Goal: Information Seeking & Learning: Understand process/instructions

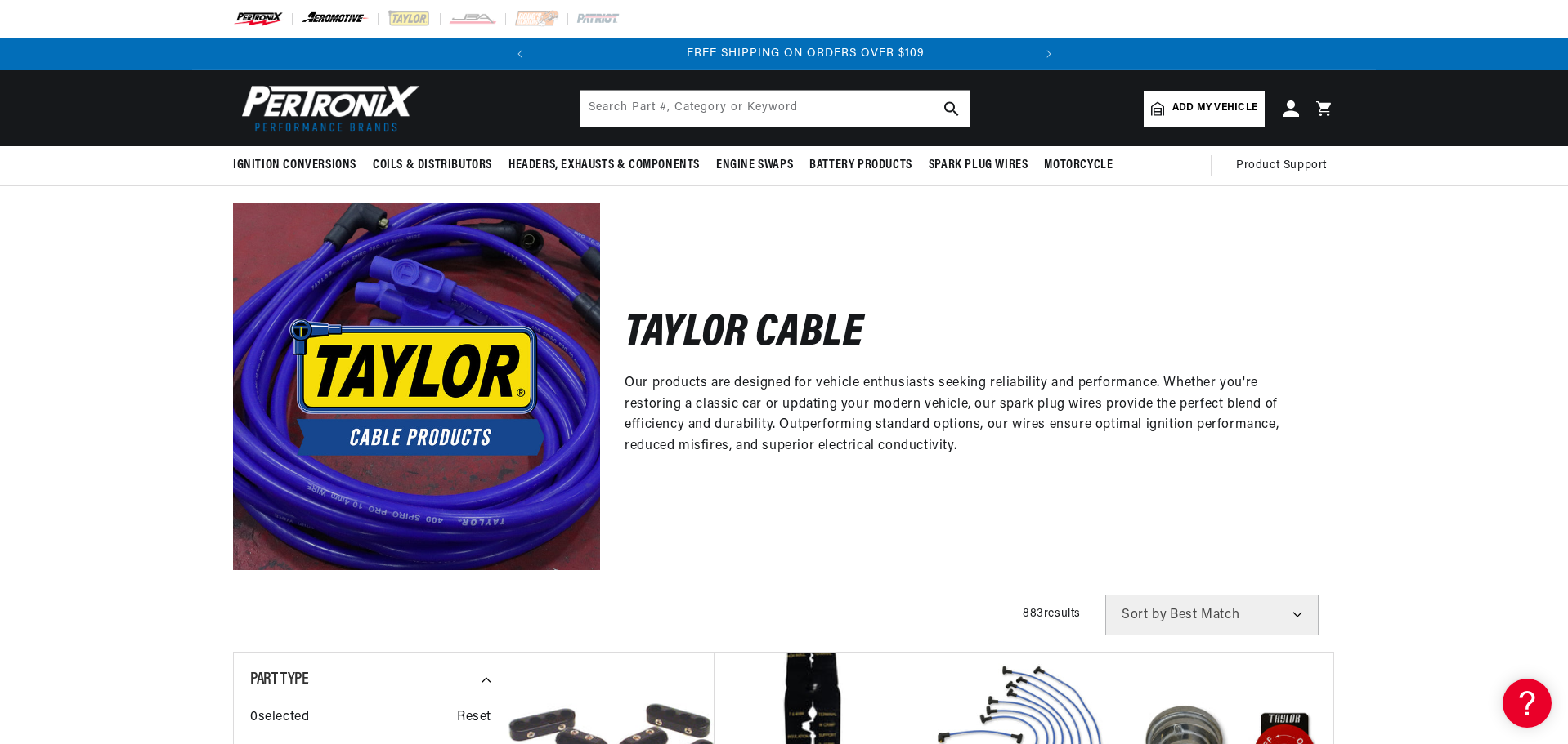
scroll to position [0, 495]
click at [768, 111] on input "text" at bounding box center [775, 108] width 389 height 36
type input "warranty"
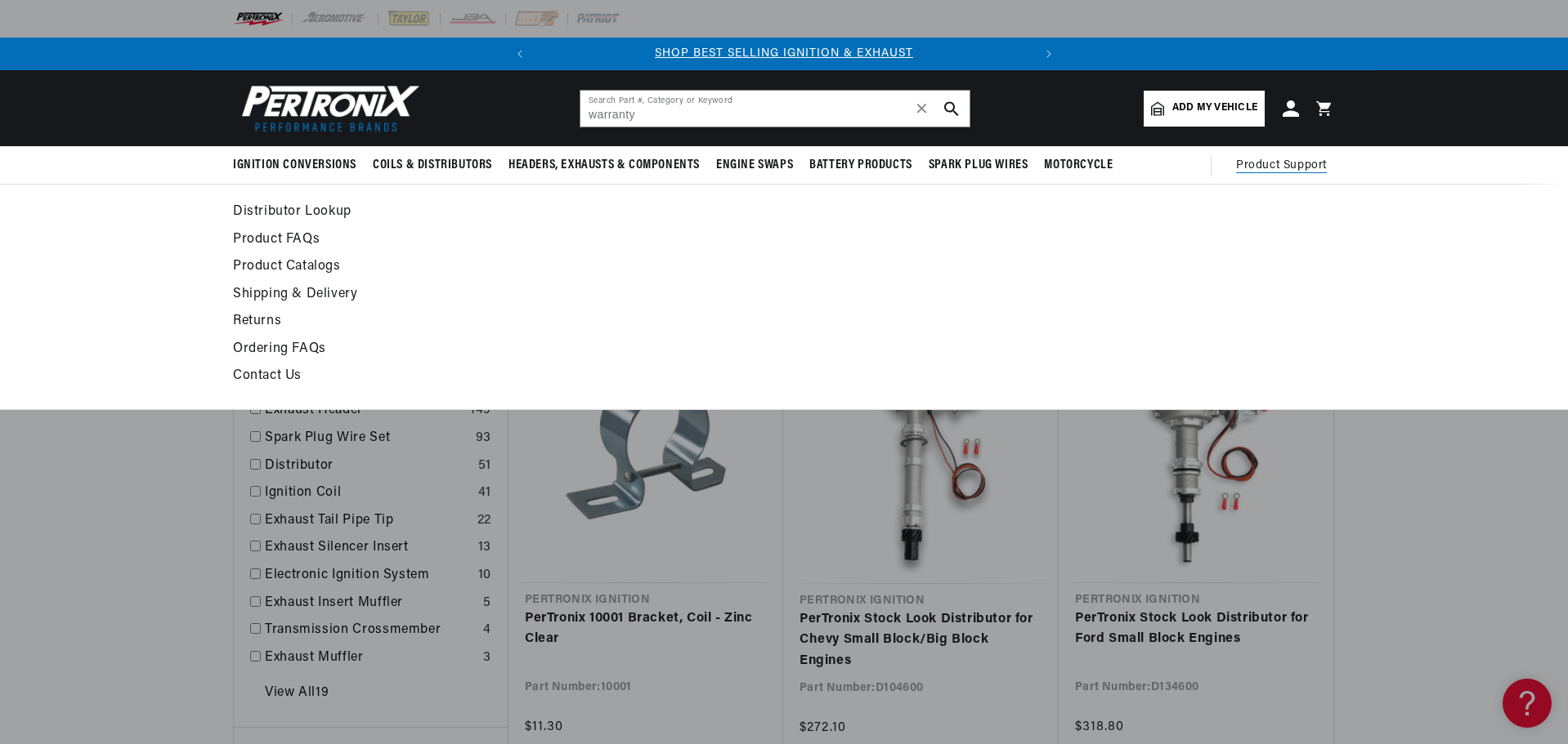
click at [1258, 165] on span "Product Support" at bounding box center [1281, 166] width 90 height 18
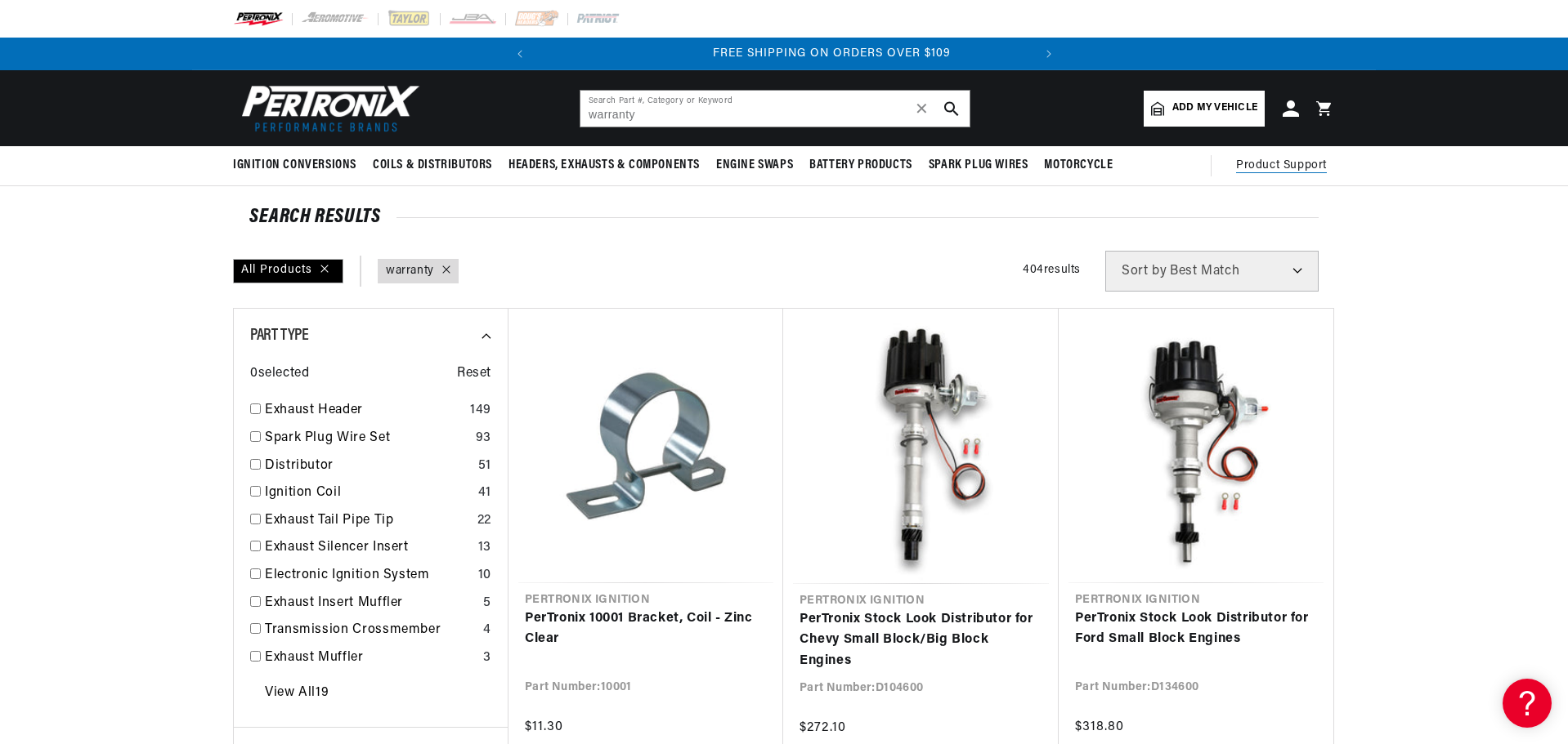
scroll to position [0, 495]
click at [1258, 165] on span "Product Support" at bounding box center [1281, 166] width 90 height 18
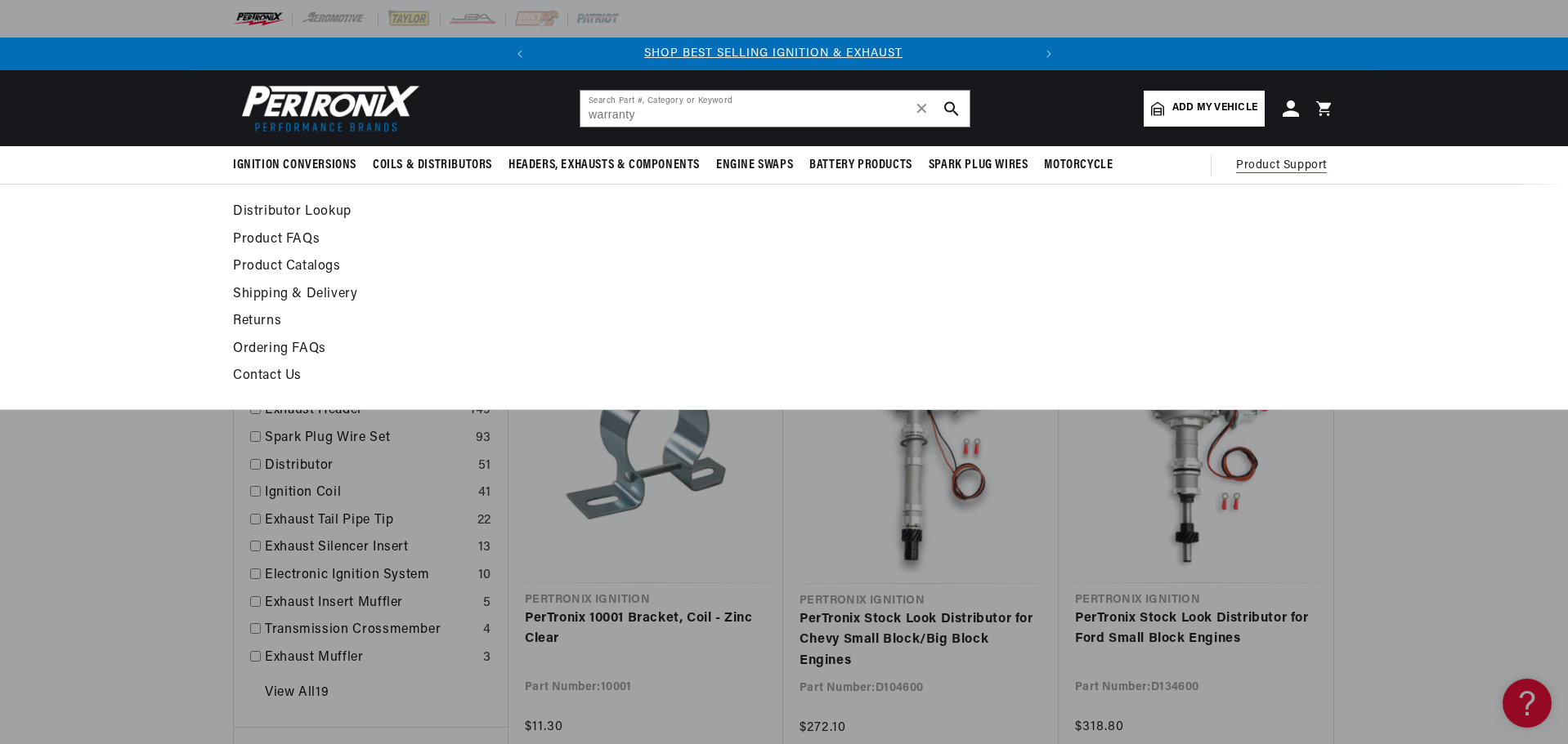
scroll to position [0, 0]
click at [253, 323] on link "Returns" at bounding box center [635, 322] width 804 height 23
